Goal: Find specific page/section: Find specific page/section

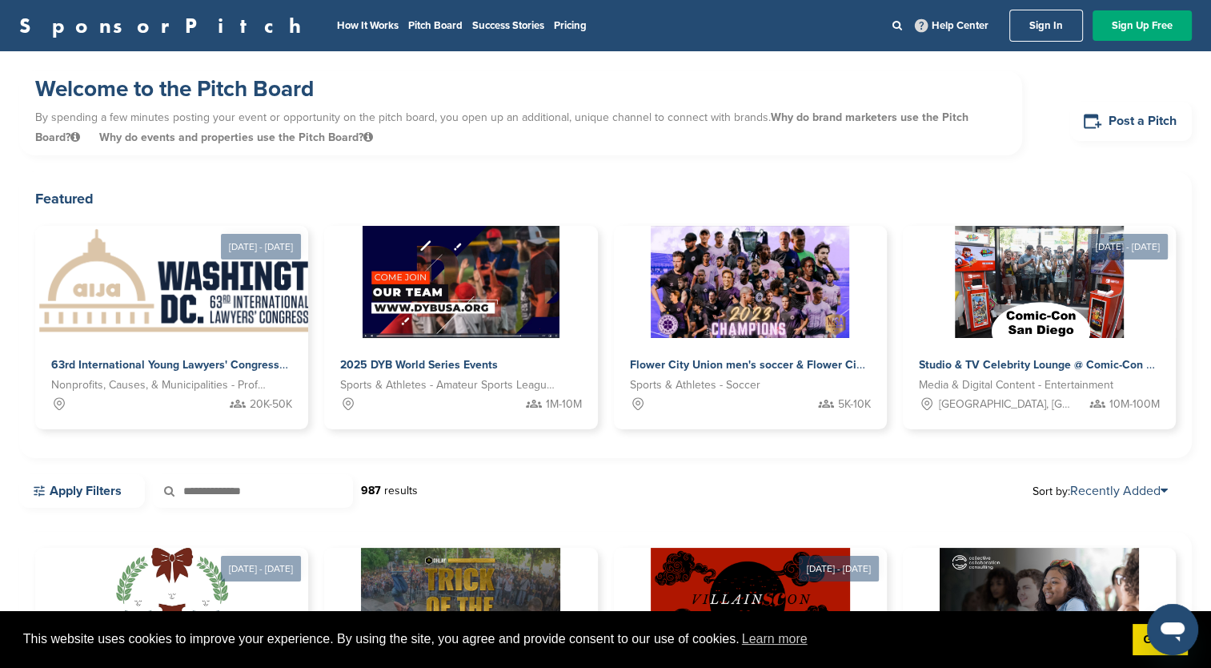
click at [474, 299] on img at bounding box center [462, 282] width 198 height 112
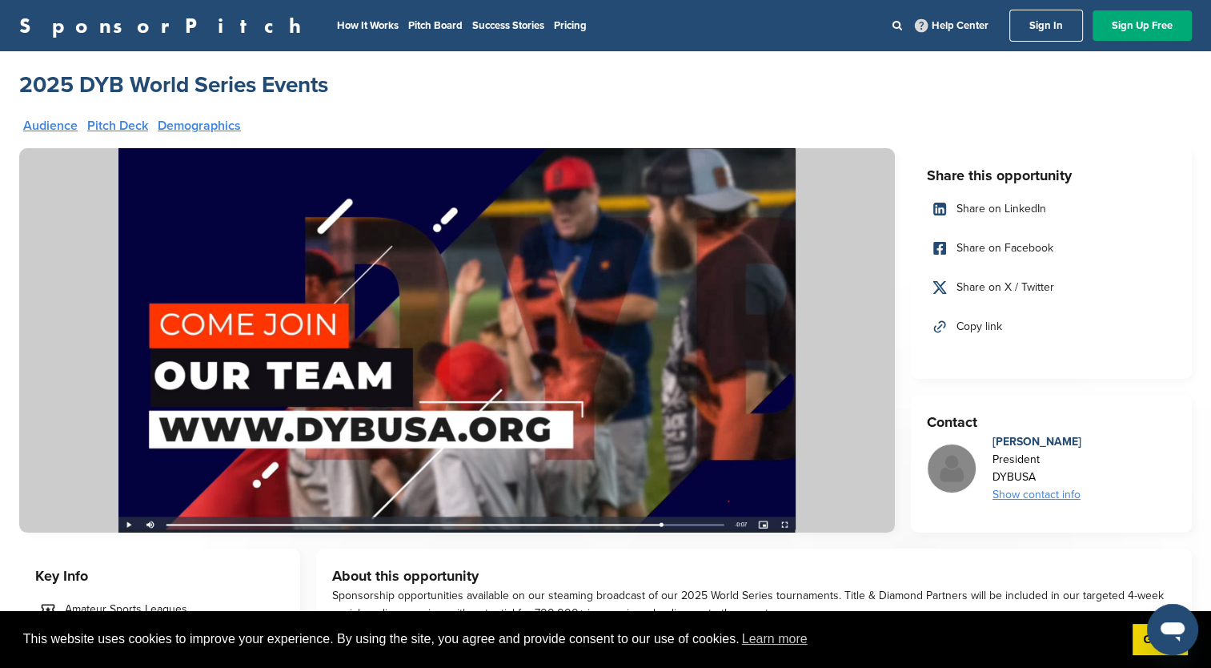
click at [129, 522] on img at bounding box center [457, 340] width 876 height 384
click at [128, 531] on img at bounding box center [457, 340] width 876 height 384
click at [127, 526] on img at bounding box center [457, 340] width 876 height 384
